Goal: Transaction & Acquisition: Book appointment/travel/reservation

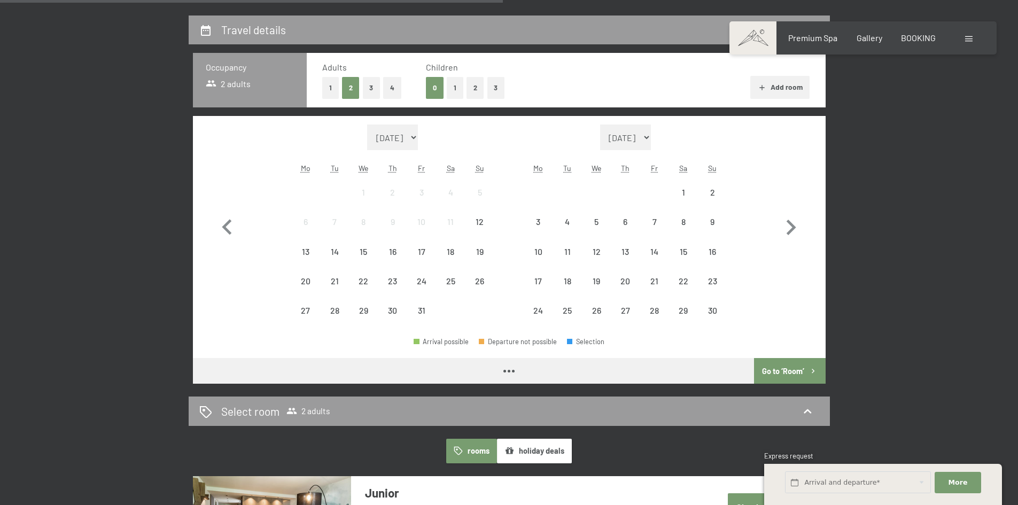
scroll to position [267, 0]
click at [477, 89] on button "2" at bounding box center [475, 88] width 18 height 22
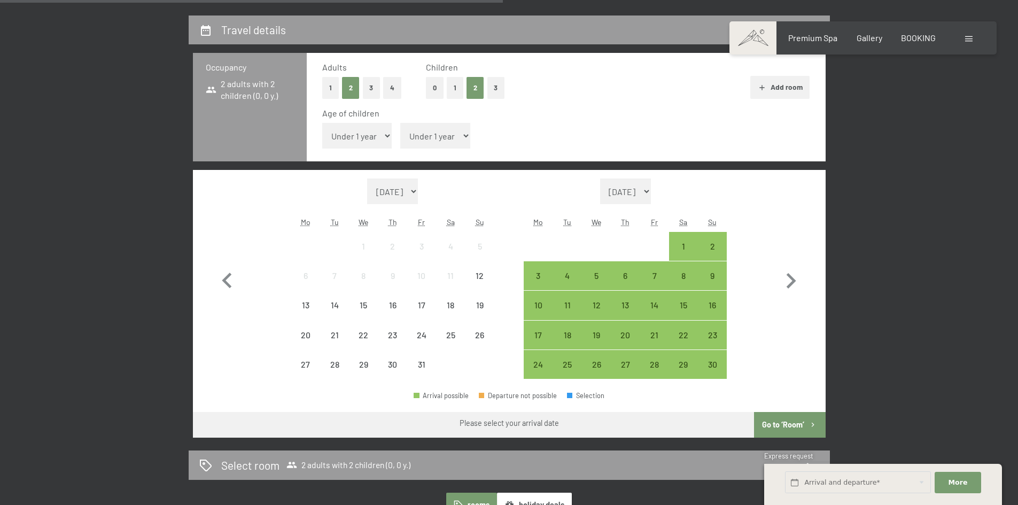
scroll to position [0, 0]
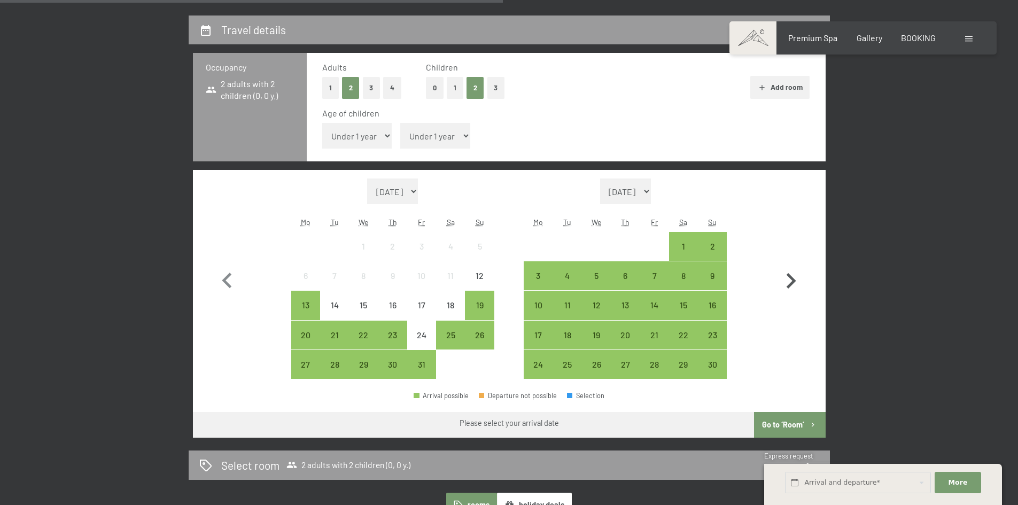
click at [781, 273] on icon "button" at bounding box center [790, 281] width 31 height 31
select select "[DATE]"
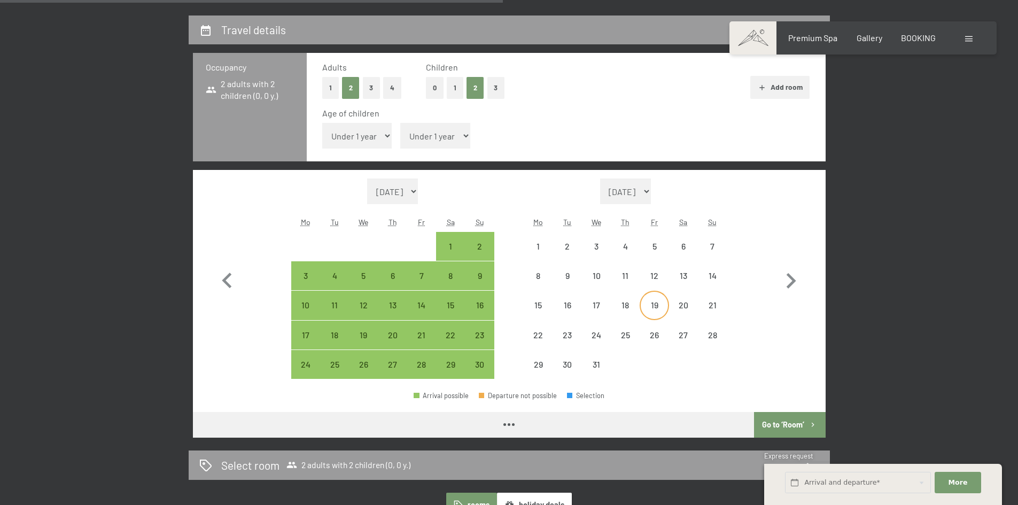
select select "[DATE]"
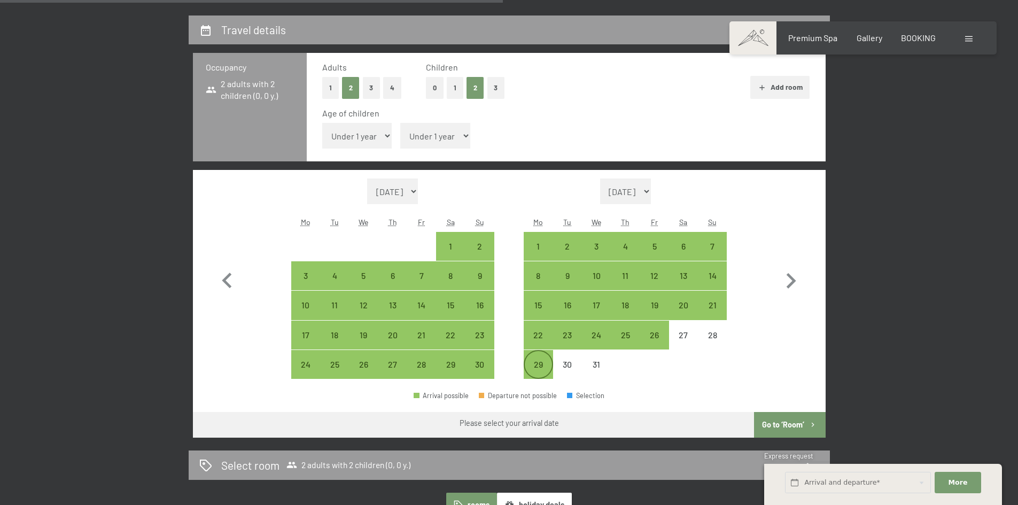
click at [536, 363] on div "29" at bounding box center [538, 373] width 27 height 27
select select "[DATE]"
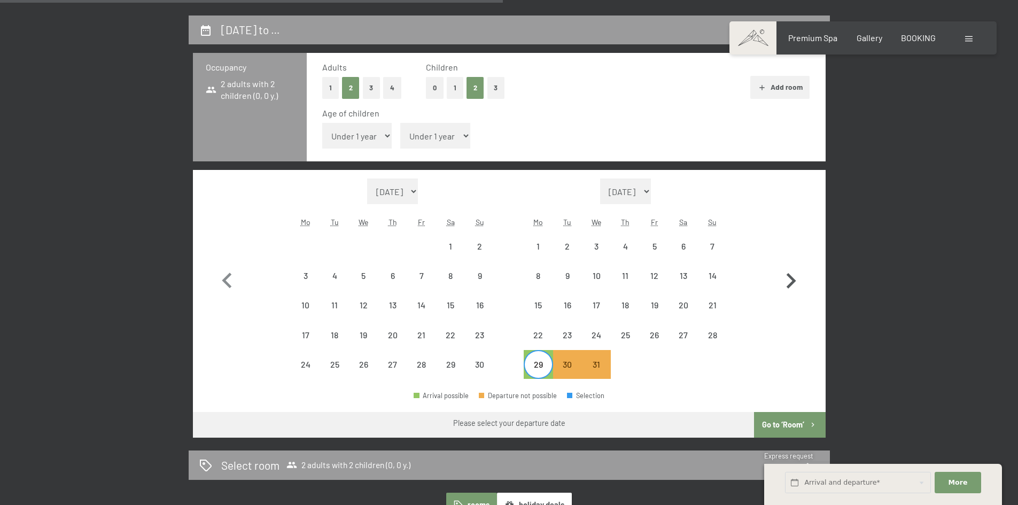
click at [795, 280] on icon "button" at bounding box center [790, 281] width 31 height 31
select select "[DATE]"
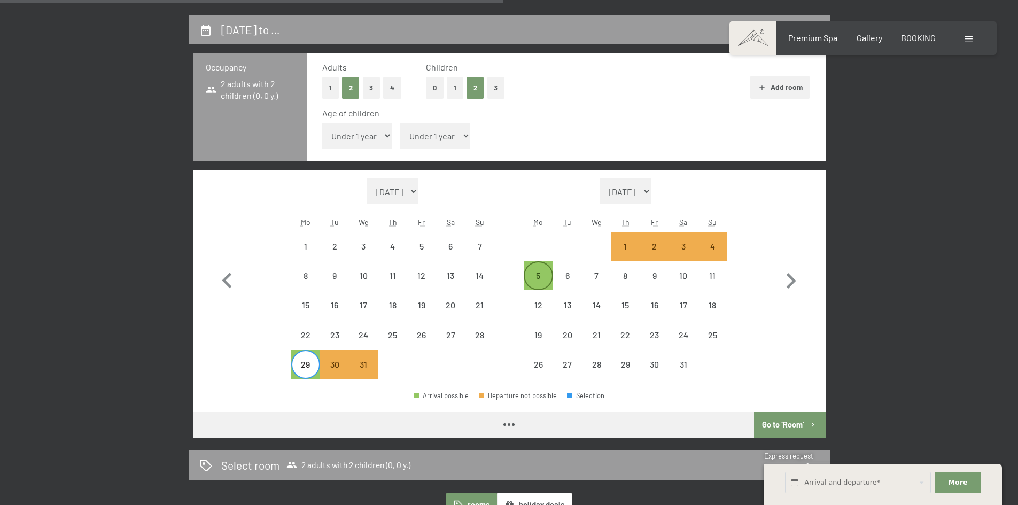
select select "[DATE]"
click at [531, 275] on div "5" at bounding box center [538, 284] width 27 height 27
select select "[DATE]"
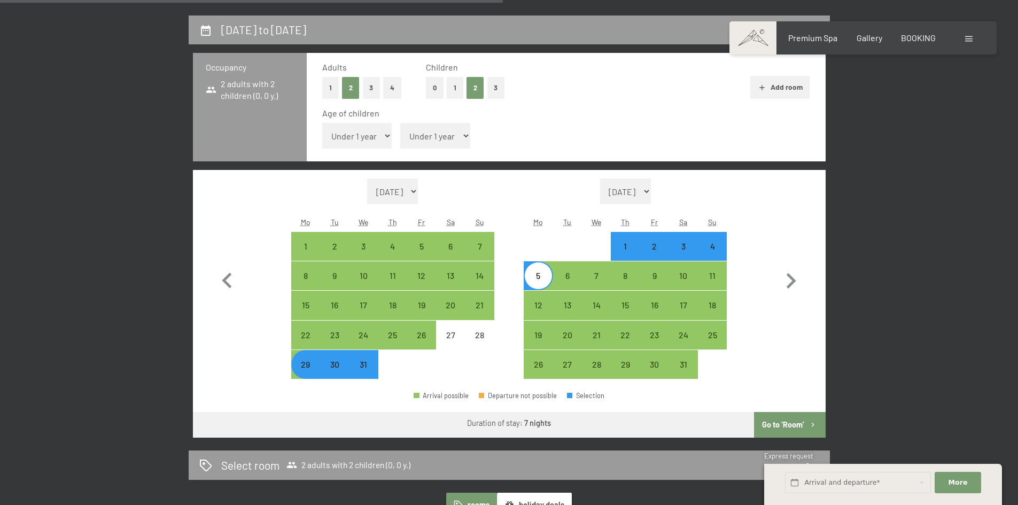
click at [789, 421] on button "Go to ‘Room’" at bounding box center [789, 425] width 71 height 26
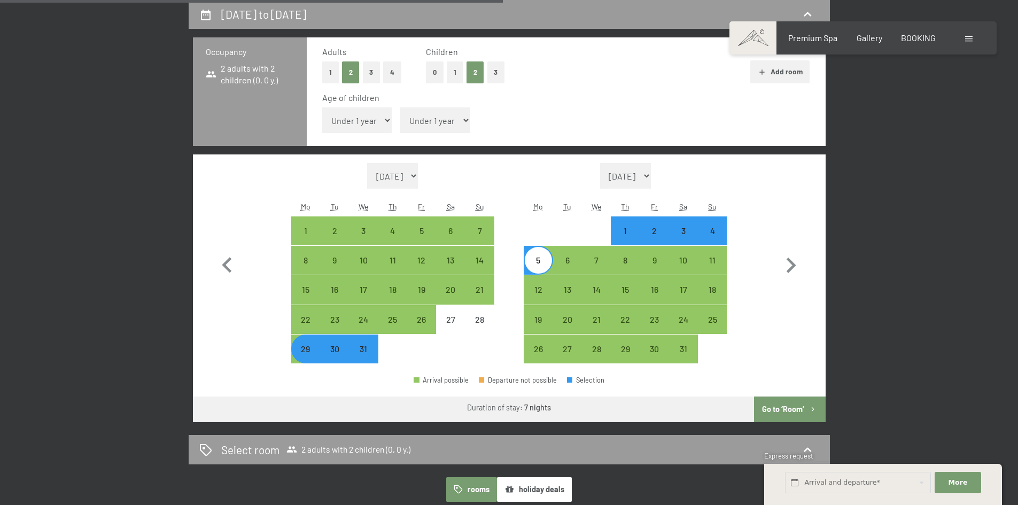
select select "[DATE]"
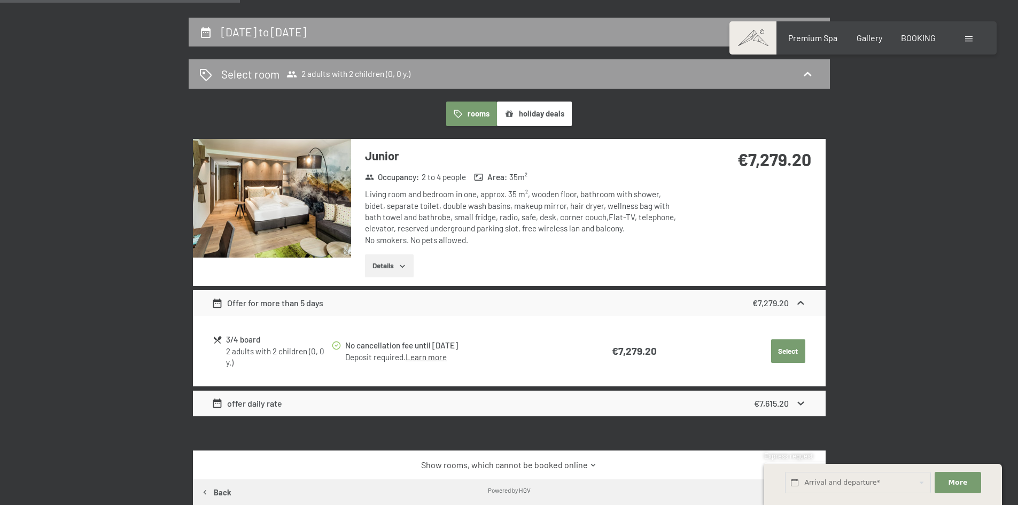
scroll to position [176, 0]
